Goal: Task Accomplishment & Management: Complete application form

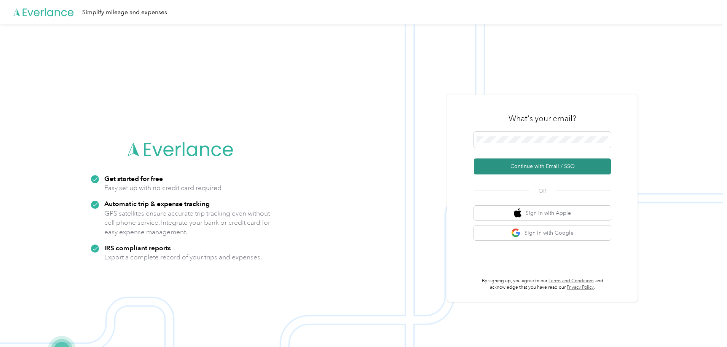
click at [498, 170] on button "Continue with Email / SSO" at bounding box center [542, 166] width 137 height 16
click at [502, 170] on button "Continue with Email / SSO" at bounding box center [542, 166] width 137 height 16
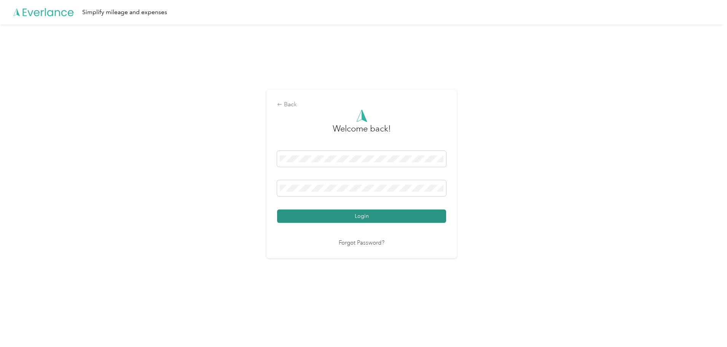
click at [334, 214] on button "Login" at bounding box center [361, 215] width 169 height 13
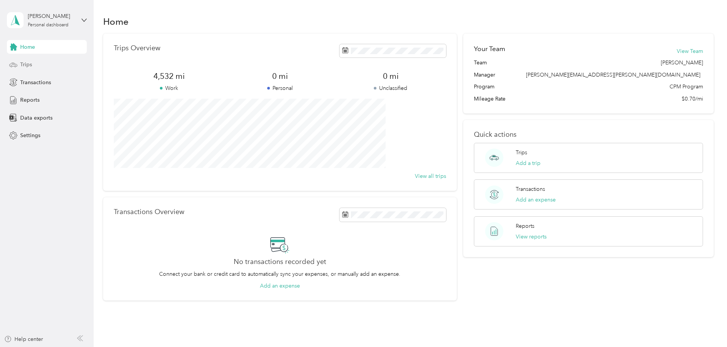
click at [40, 65] on div "Trips" at bounding box center [47, 65] width 80 height 14
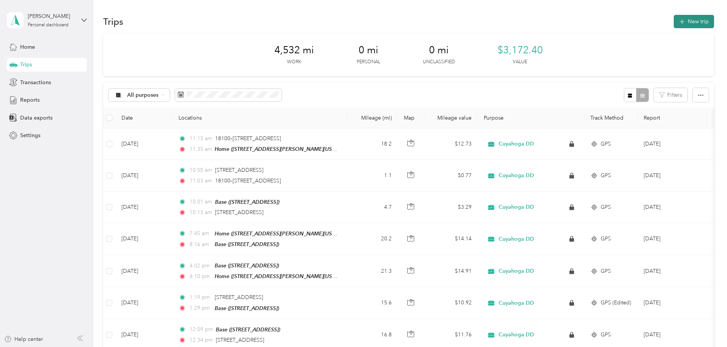
click at [673, 22] on button "New trip" at bounding box center [693, 21] width 40 height 13
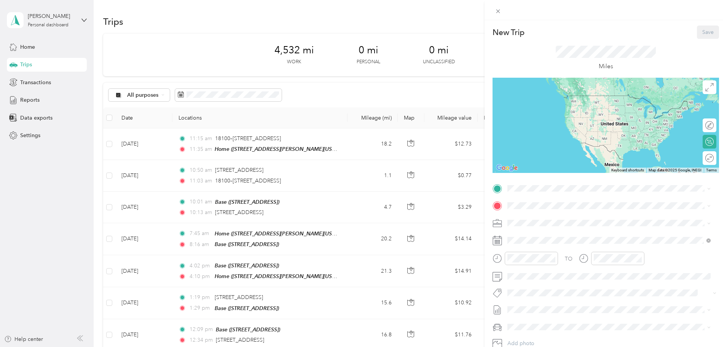
click at [557, 294] on div "Home" at bounding box center [581, 294] width 118 height 7
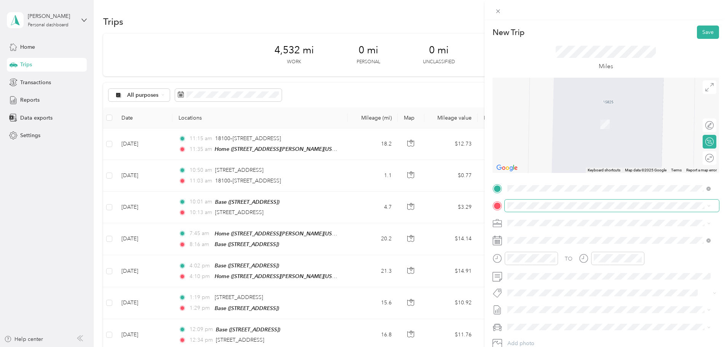
click at [527, 200] on span at bounding box center [611, 205] width 214 height 12
click at [539, 241] on span "[STREET_ADDRESS]" at bounding box center [546, 244] width 48 height 6
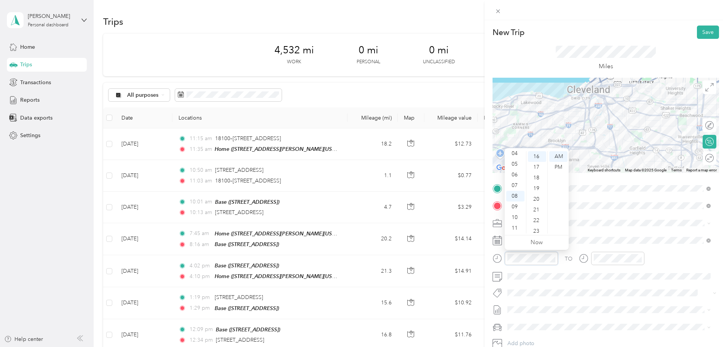
scroll to position [170, 0]
click at [534, 154] on div "16" at bounding box center [537, 156] width 18 height 11
click at [639, 259] on icon "close-circle" at bounding box center [638, 257] width 5 height 5
click at [437, 251] on div "New Trip Save This trip cannot be edited because it is either under review, app…" at bounding box center [363, 173] width 727 height 347
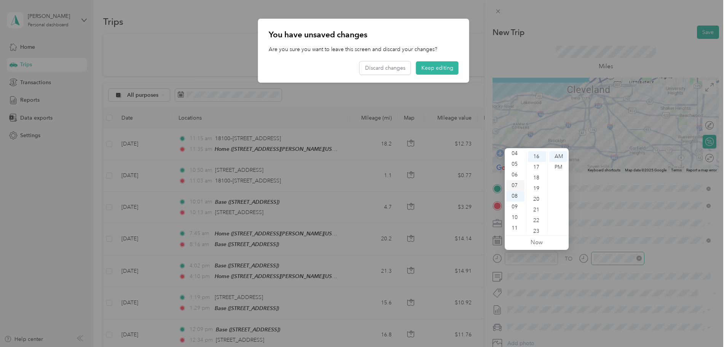
click at [515, 182] on div "07" at bounding box center [515, 185] width 18 height 11
click at [537, 159] on div "45" at bounding box center [537, 161] width 18 height 11
click at [618, 237] on div at bounding box center [363, 173] width 727 height 347
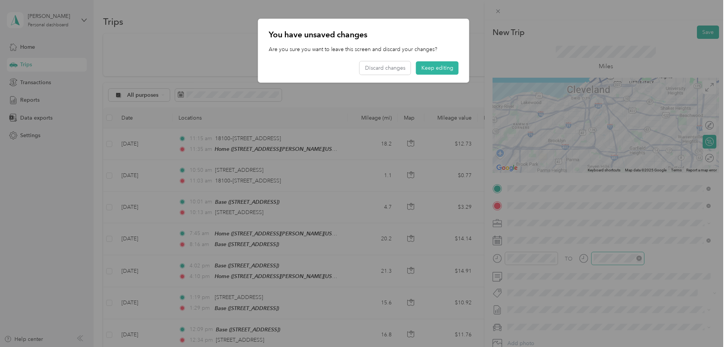
click at [606, 259] on div at bounding box center [363, 173] width 727 height 347
click at [420, 66] on button "Keep editing" at bounding box center [437, 67] width 43 height 13
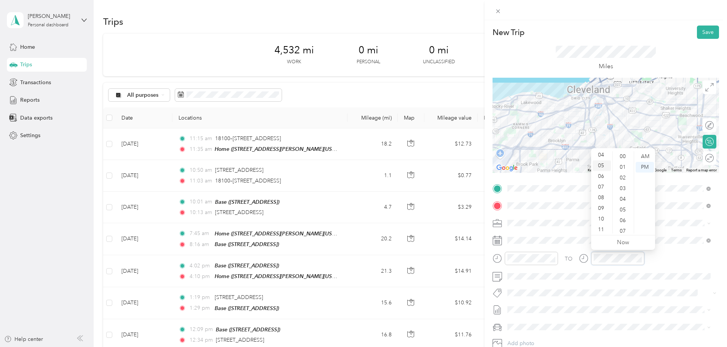
scroll to position [46, 0]
click at [602, 196] on div "08" at bounding box center [601, 196] width 18 height 11
click at [620, 173] on div "16" at bounding box center [623, 174] width 18 height 11
click at [646, 155] on div "AM" at bounding box center [644, 156] width 18 height 11
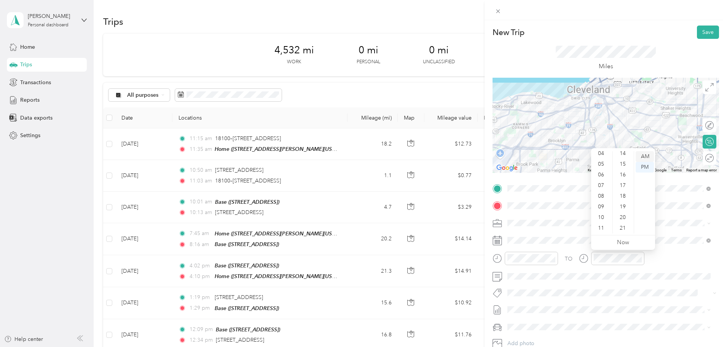
click at [642, 155] on div "AM" at bounding box center [644, 156] width 18 height 11
click at [642, 156] on div "AM" at bounding box center [644, 156] width 18 height 11
click at [668, 248] on div "TO Add photo" at bounding box center [605, 274] width 226 height 184
click at [600, 196] on div "08" at bounding box center [601, 196] width 18 height 11
click at [639, 257] on icon "close-circle" at bounding box center [638, 257] width 5 height 5
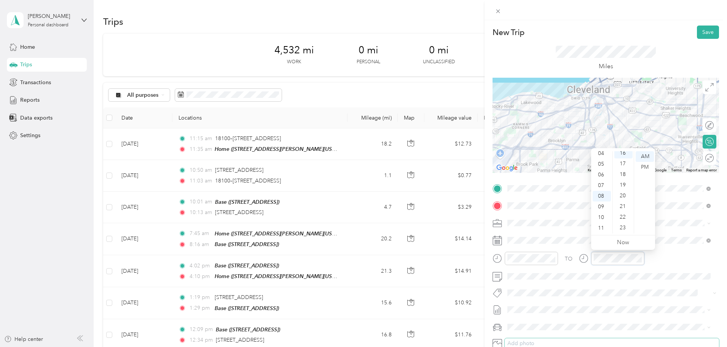
scroll to position [170, 0]
click at [611, 301] on div "TO Add photo" at bounding box center [605, 274] width 226 height 184
click at [705, 33] on button "Save" at bounding box center [707, 31] width 22 height 13
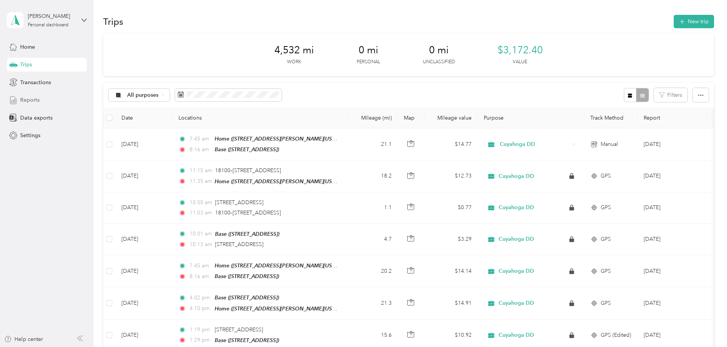
click at [35, 102] on span "Reports" at bounding box center [29, 100] width 19 height 8
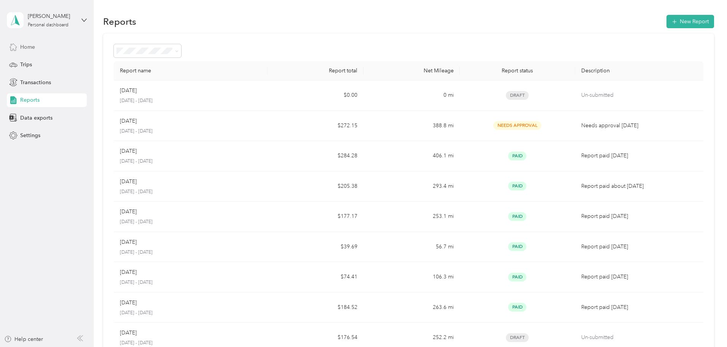
click at [37, 45] on div "Home" at bounding box center [47, 47] width 80 height 14
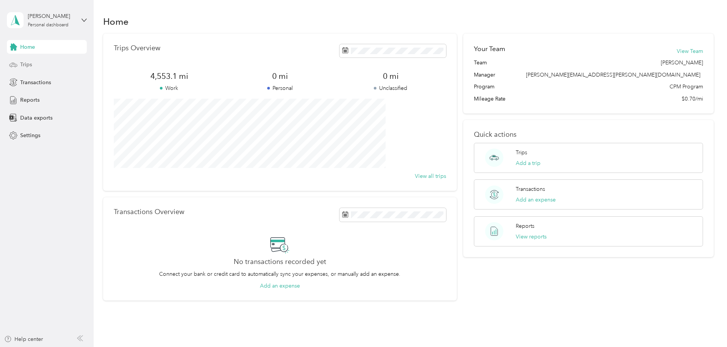
click at [16, 68] on icon at bounding box center [13, 64] width 8 height 8
